Goal: Information Seeking & Learning: Learn about a topic

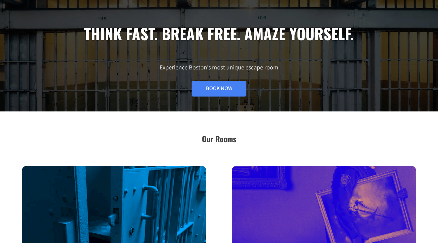
scroll to position [142, 0]
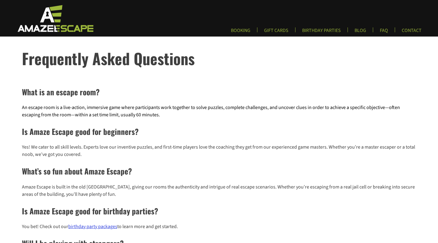
click at [53, 21] on img at bounding box center [55, 18] width 90 height 28
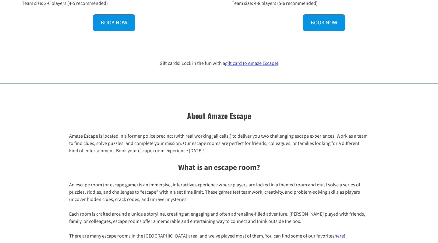
scroll to position [366, 0]
